Goal: Task Accomplishment & Management: Use online tool/utility

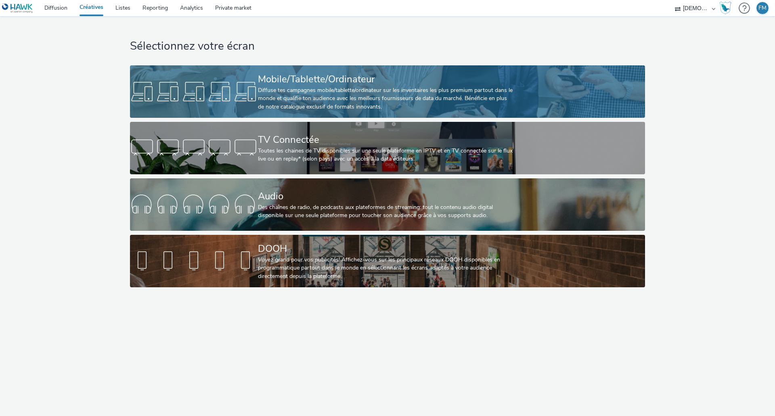
click at [321, 98] on div "Diffuse tes campagnes mobile/tablette/ordinateur sur les inventaires les plus p…" at bounding box center [386, 98] width 256 height 25
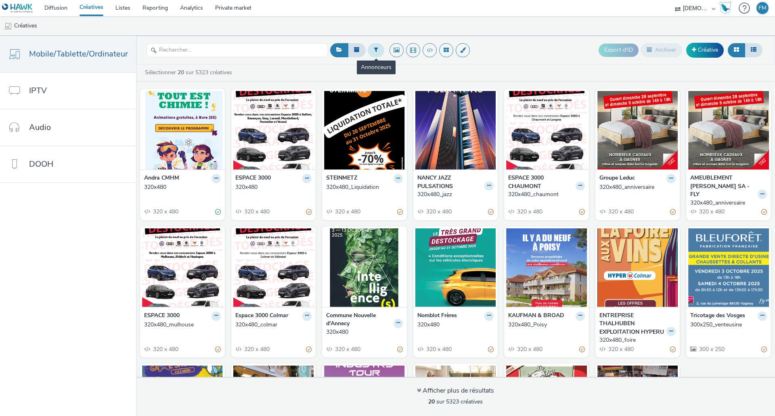
click at [376, 57] on button at bounding box center [376, 50] width 17 height 14
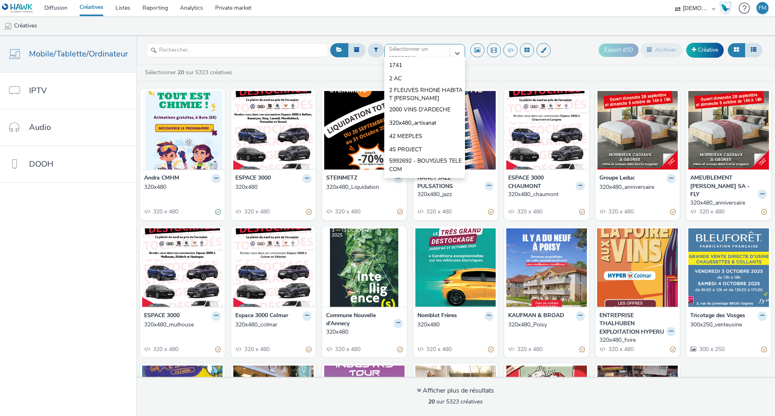
click at [398, 57] on div "option 1741 focused, 1 of 10. 10 results available. Use Up and Down to choose o…" at bounding box center [424, 50] width 81 height 13
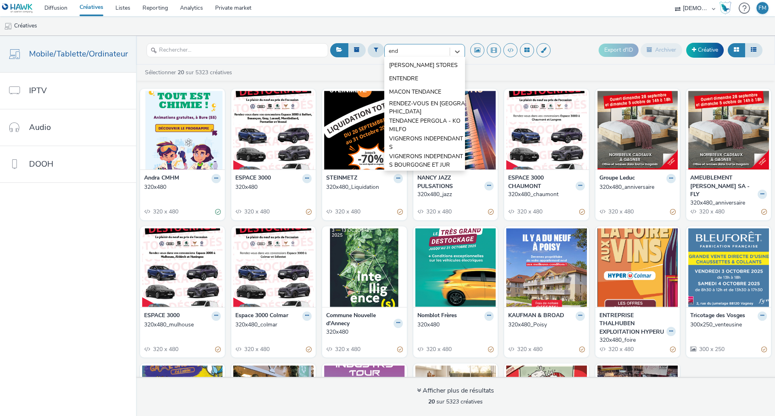
type input "ende"
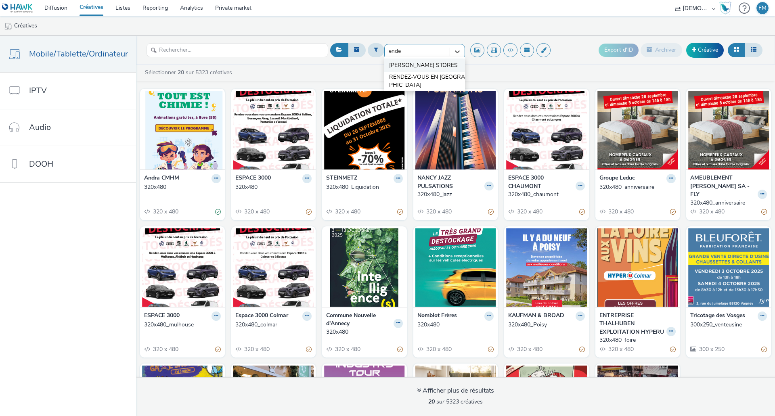
click at [415, 65] on span "[PERSON_NAME] STORES" at bounding box center [423, 65] width 69 height 8
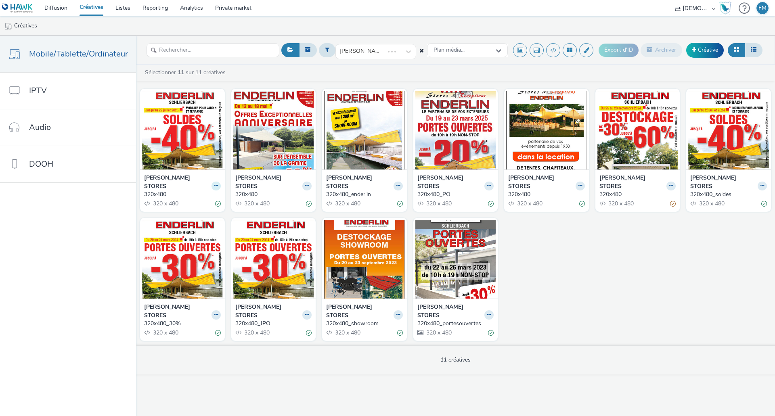
click at [216, 182] on button at bounding box center [215, 186] width 9 height 9
click at [197, 210] on link "Dupliquer" at bounding box center [190, 216] width 61 height 16
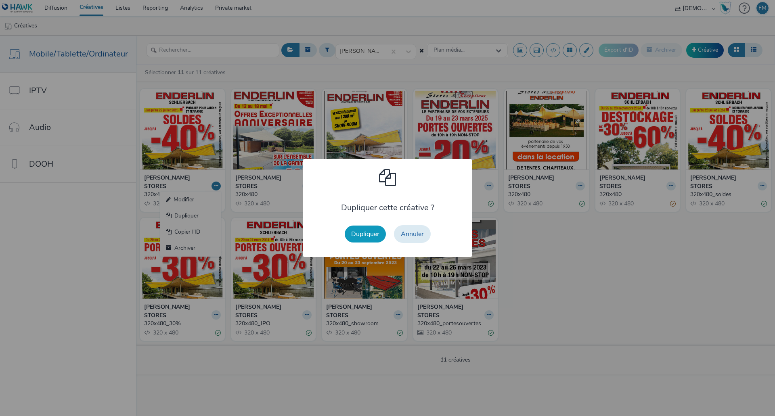
click at [371, 232] on button "Dupliquer" at bounding box center [365, 234] width 41 height 17
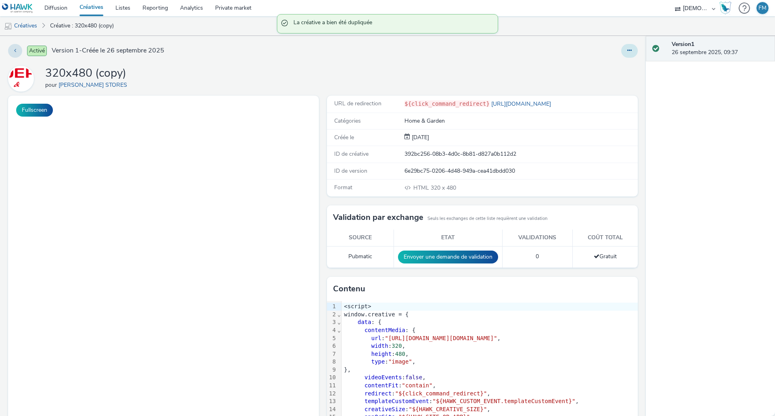
click at [627, 53] on icon at bounding box center [629, 51] width 4 height 6
click at [609, 67] on link "Modifier" at bounding box center [607, 67] width 61 height 16
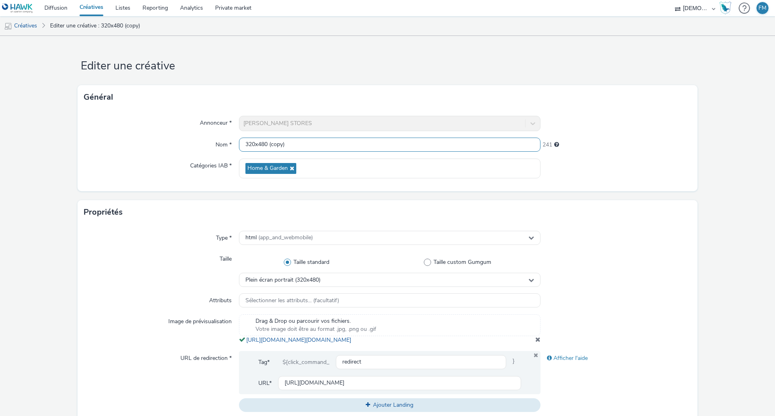
drag, startPoint x: 269, startPoint y: 144, endPoint x: 319, endPoint y: 144, distance: 50.0
click at [319, 144] on input "320x480 (copy)" at bounding box center [390, 145] width 302 height 14
type input "320x480"
click at [169, 337] on div "Image de prévisualisation" at bounding box center [161, 329] width 155 height 30
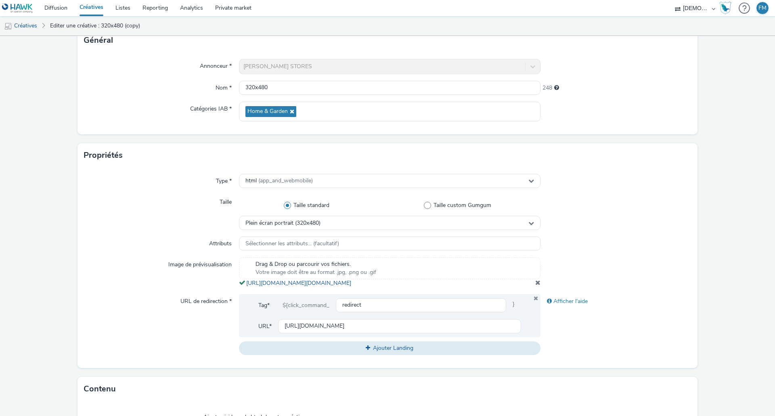
scroll to position [161, 0]
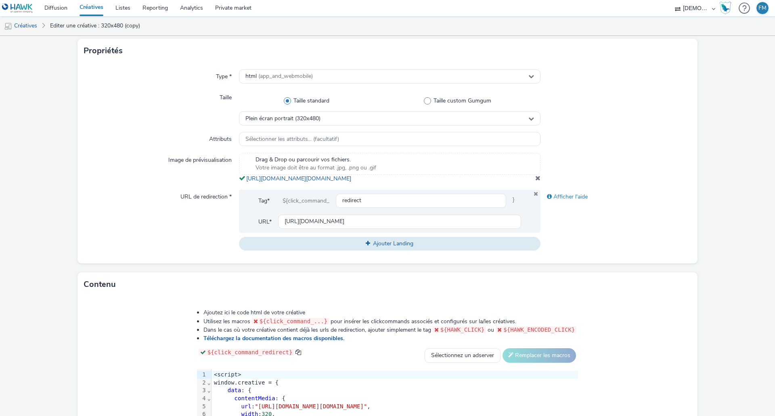
click at [535, 181] on span at bounding box center [537, 178] width 5 height 6
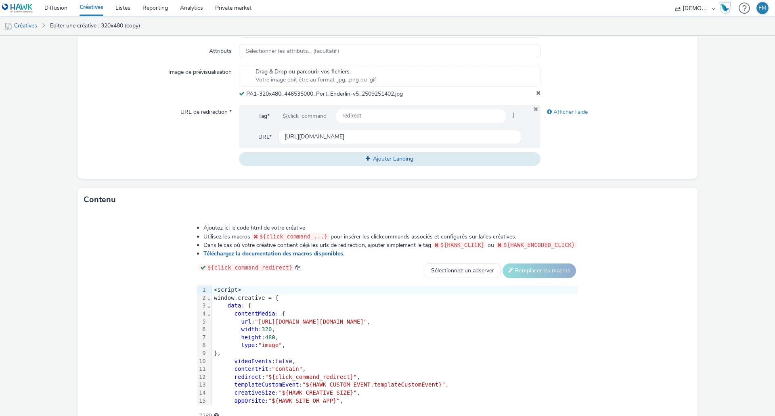
scroll to position [293, 0]
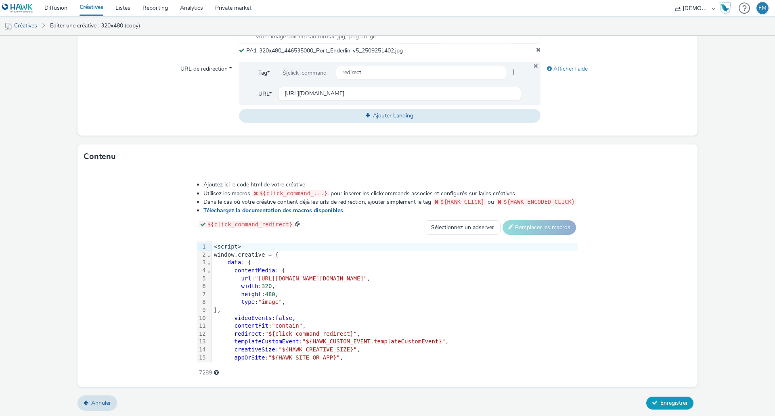
drag, startPoint x: 673, startPoint y: 398, endPoint x: 664, endPoint y: 358, distance: 41.1
click at [673, 399] on span "Enregistrer" at bounding box center [673, 403] width 27 height 8
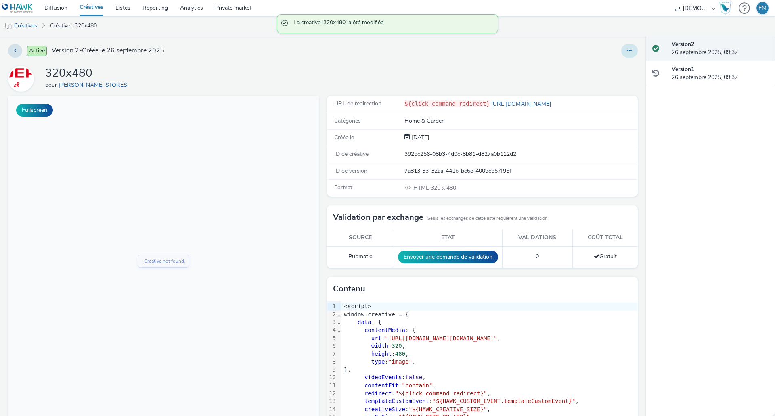
click at [621, 52] on button at bounding box center [629, 51] width 17 height 14
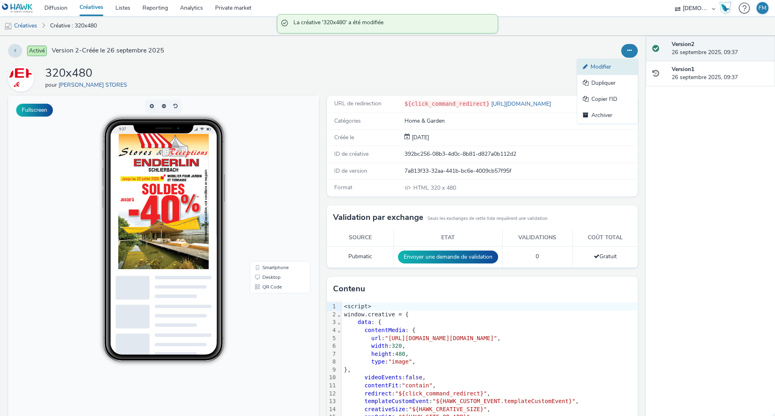
click at [606, 66] on link "Modifier" at bounding box center [607, 67] width 61 height 16
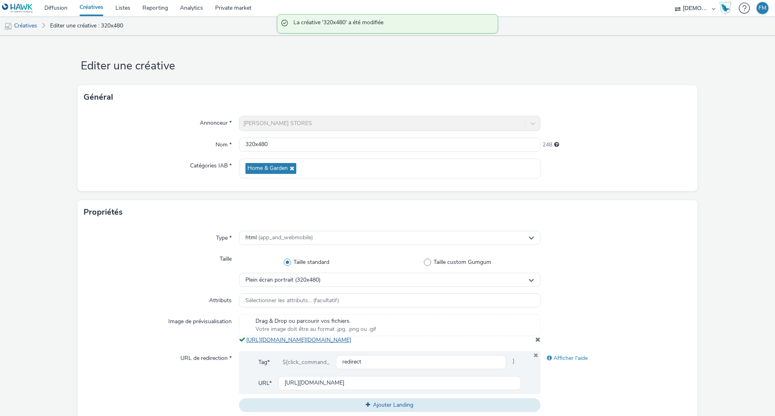
click at [255, 344] on link "[URL][DOMAIN_NAME][DOMAIN_NAME]" at bounding box center [300, 340] width 108 height 8
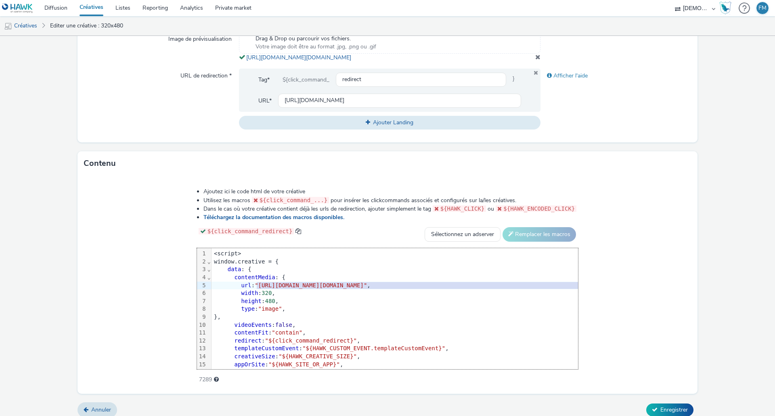
scroll to position [0, 23]
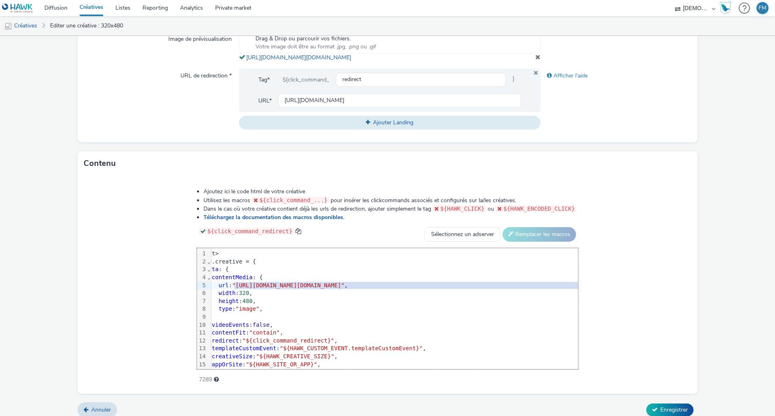
drag, startPoint x: 172, startPoint y: 295, endPoint x: 644, endPoint y: 292, distance: 471.8
click at [344, 289] on span ""[URL][DOMAIN_NAME][DOMAIN_NAME]"" at bounding box center [288, 285] width 112 height 6
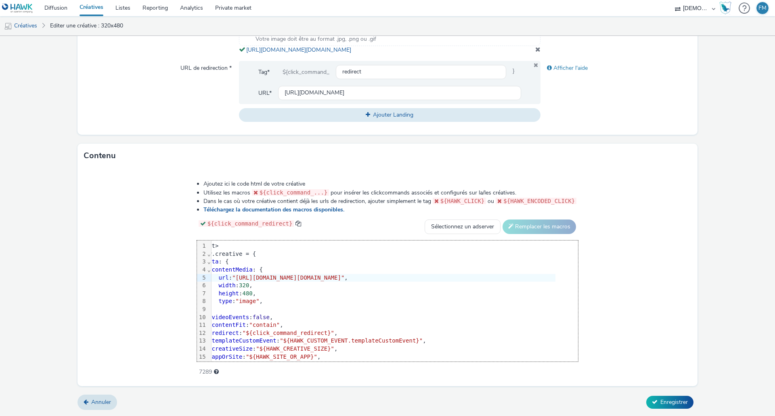
scroll to position [297, 0]
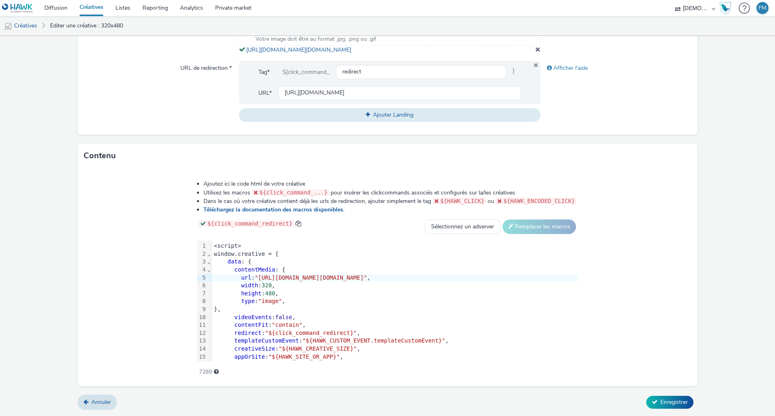
click at [674, 409] on div "Annuler Enregistrer" at bounding box center [387, 402] width 620 height 15
click at [674, 403] on span "Enregistrer" at bounding box center [673, 402] width 27 height 8
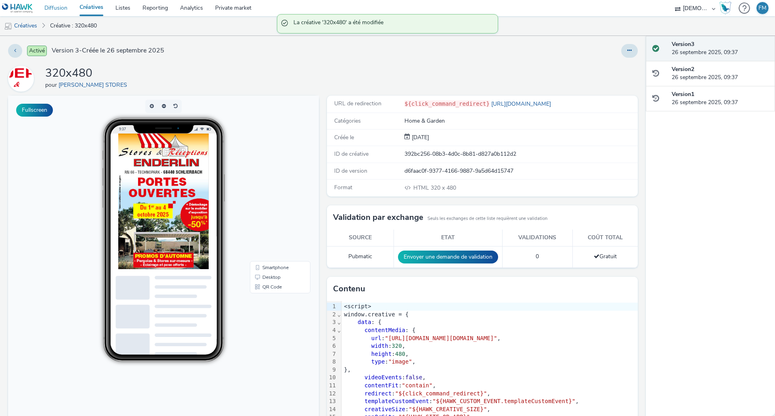
click at [70, 8] on link "Diffusion" at bounding box center [55, 8] width 35 height 16
